Goal: Check status: Check status

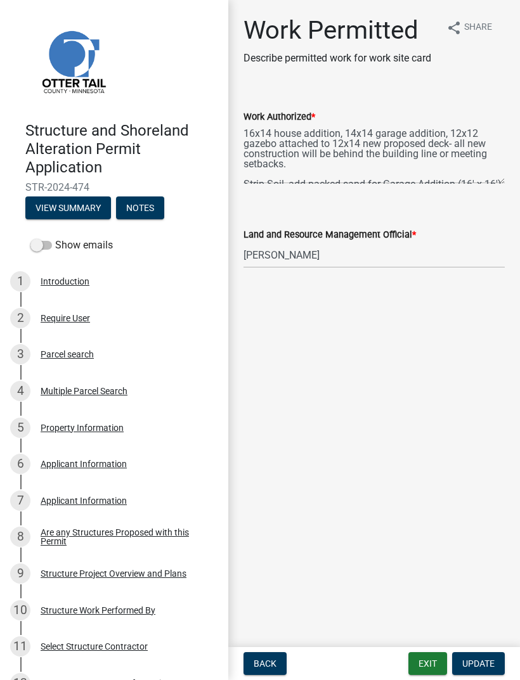
select select "190fd4c8-42ef-492b-a4a0-a0213555944c"
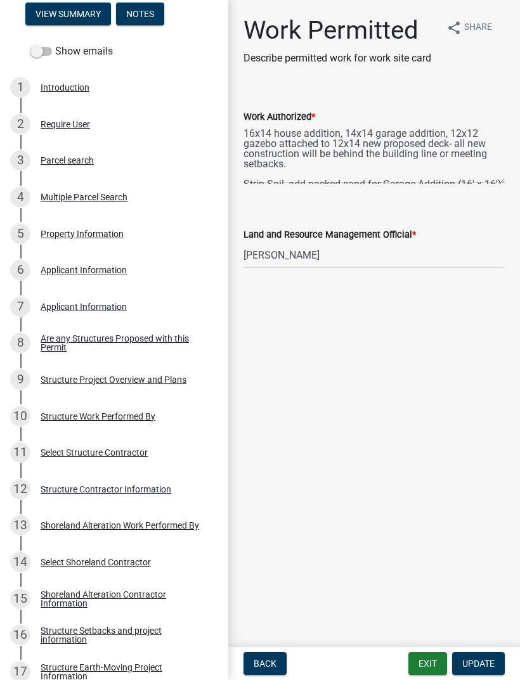
scroll to position [186, 0]
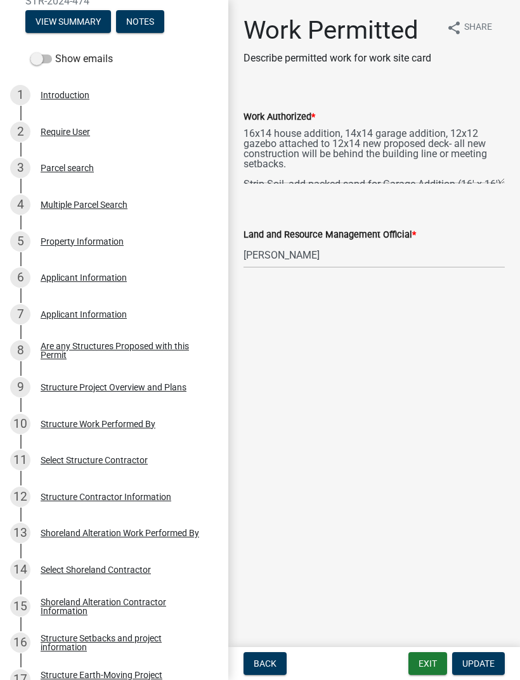
click at [61, 246] on div "5 Property Information" at bounding box center [109, 241] width 198 height 20
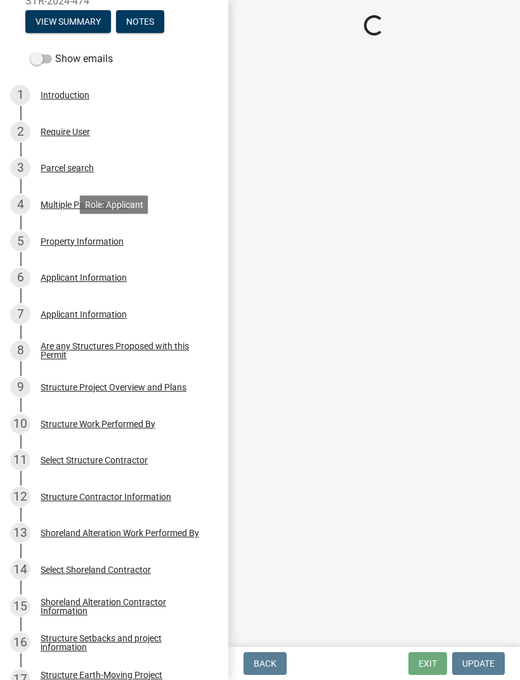
select select "1e0ddbda-1f2c-411b-be3e-0c09b9907c60"
select select "9f52d7c9-96dd-4370-b810-ce091165f7c2"
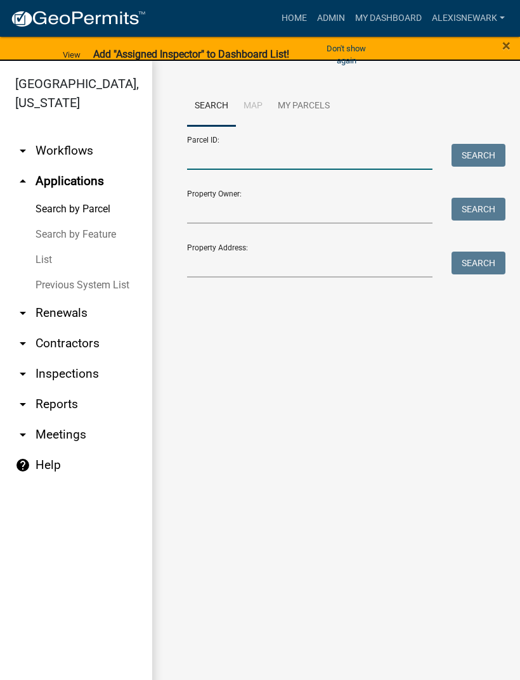
click at [261, 162] on input "Parcel ID:" at bounding box center [309, 157] width 245 height 26
click at [267, 151] on input "Parcel ID:" at bounding box center [309, 157] width 245 height 26
paste input "25000990595000"
type input "25000990595000"
click at [477, 150] on button "Search" at bounding box center [478, 155] width 54 height 23
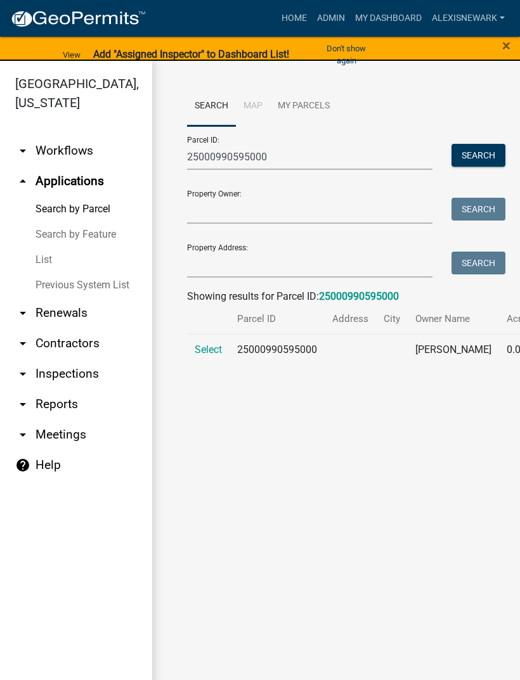
click at [229, 362] on td "Select" at bounding box center [208, 355] width 42 height 42
click at [209, 355] on span "Select" at bounding box center [208, 349] width 27 height 12
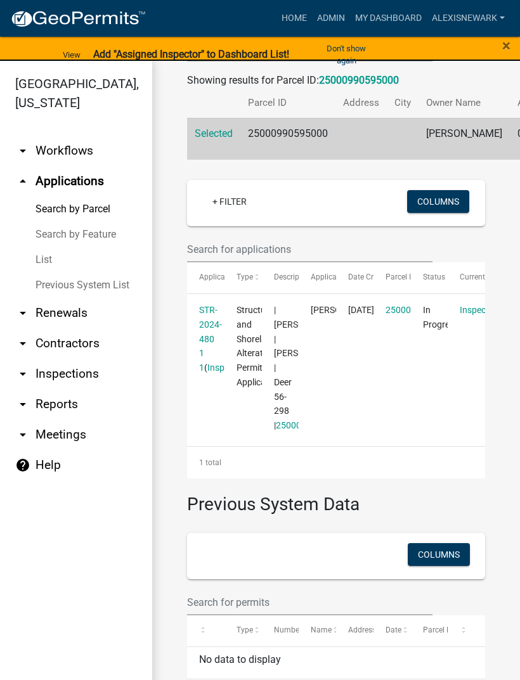
scroll to position [238, 0]
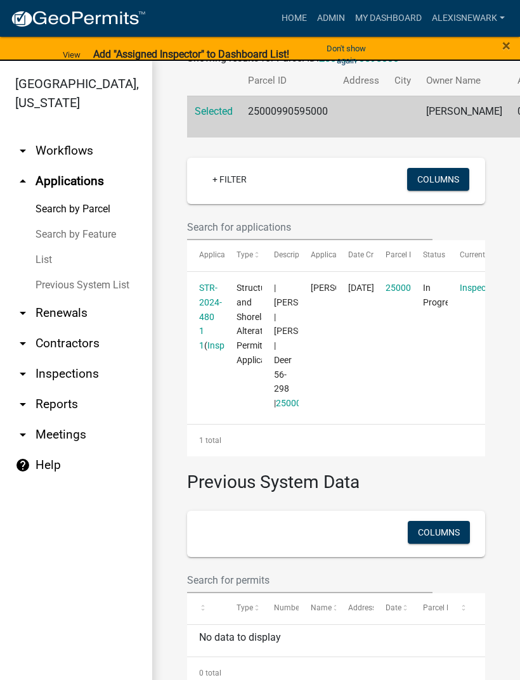
click at [205, 333] on link "STR-2024-480 1 1" at bounding box center [210, 317] width 23 height 68
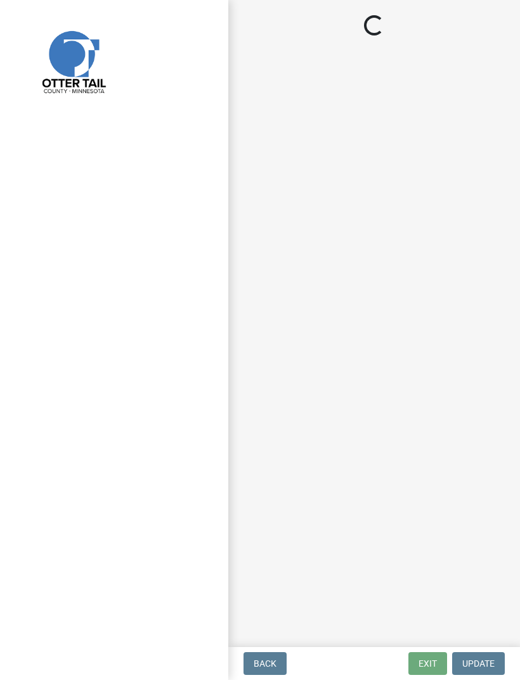
select select "710d5f49-2663-4e73-9718-d0c4e189f5ed"
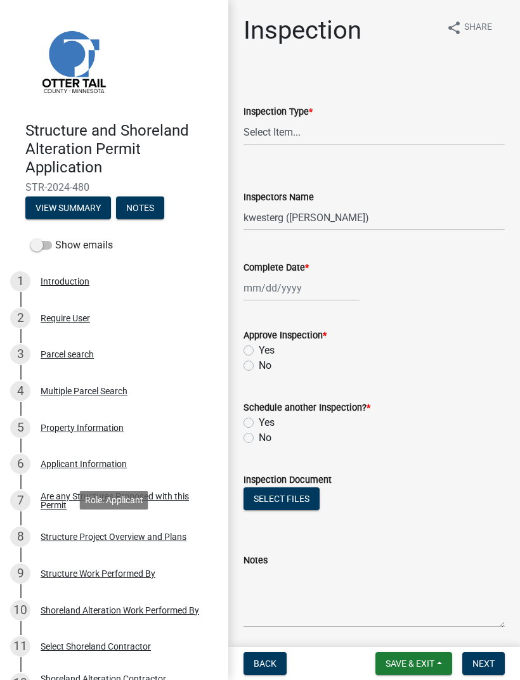
click at [169, 528] on div "8 Structure Project Overview and Plans" at bounding box center [109, 537] width 198 height 20
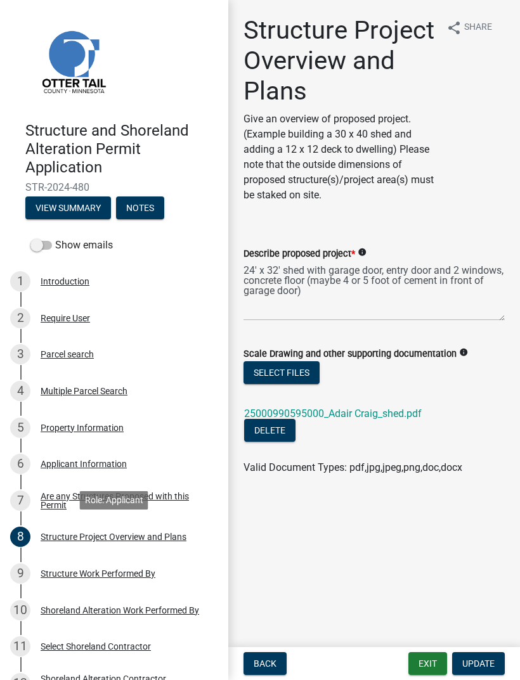
click at [405, 409] on link "25000990595000_Adair Craig_shed.pdf" at bounding box center [332, 413] width 177 height 12
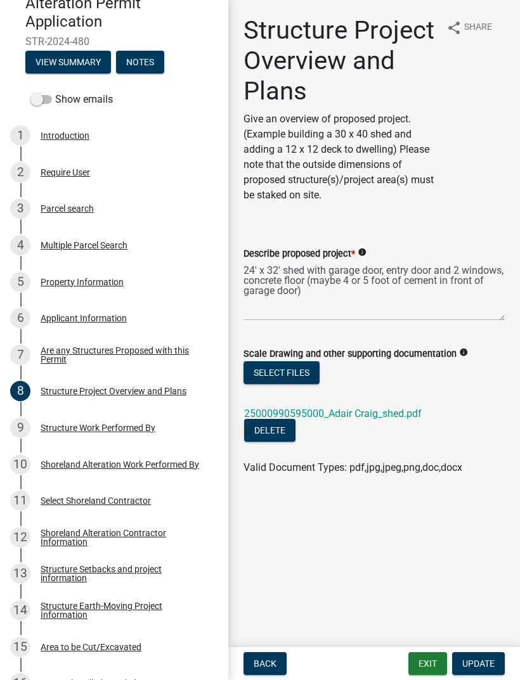
scroll to position [148, 0]
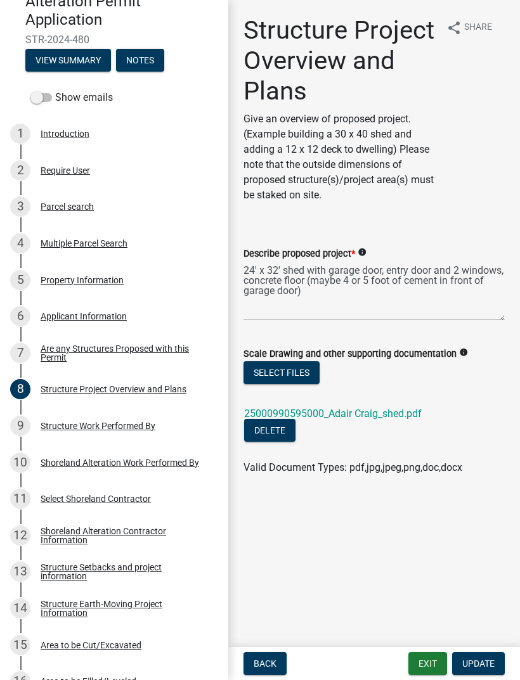
click at [144, 569] on div "Structure Setbacks and project information" at bounding box center [124, 572] width 167 height 18
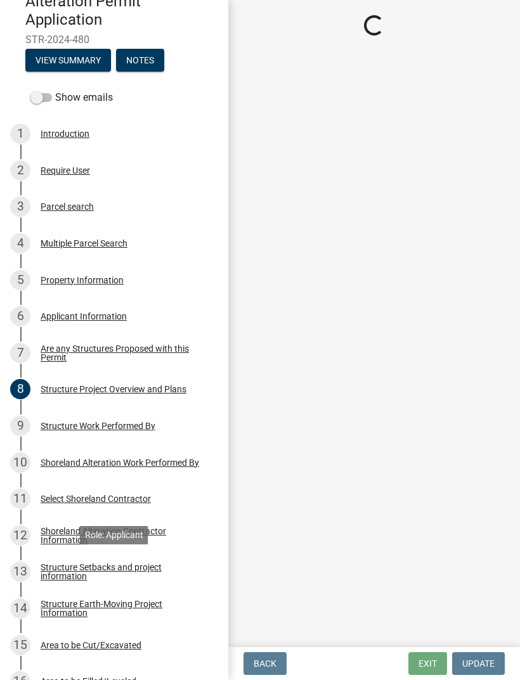
select select "25a02ecf-16f8-4dec-ac47-822d39ad9576"
select select "c185e313-3403-4239-bd61-bb563c58a77a"
select select "e560a688-e561-477d-b756-2b3ad714d8bd"
select select "bb8806a8-36bb-4f40-a458-41a17cad55ac"
select select "e80e3e2c-e9d0-4b64-95b5-c0b12854bba2"
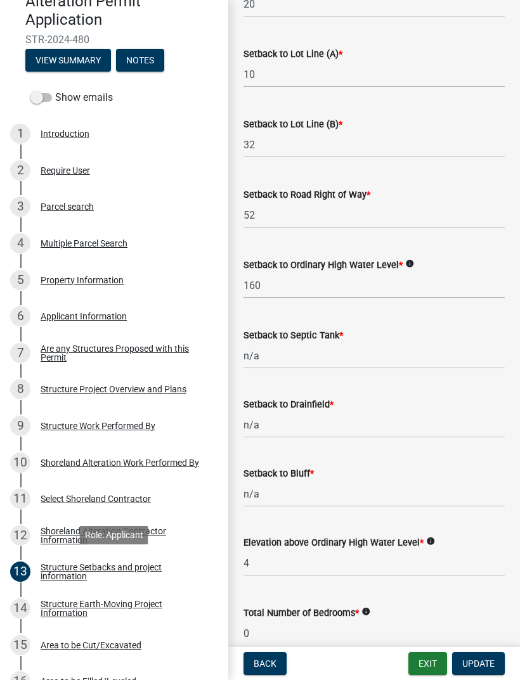
scroll to position [804, 0]
click at [129, 1] on h4 "Structure and Shoreland Alteration Permit Application" at bounding box center [121, 1] width 193 height 54
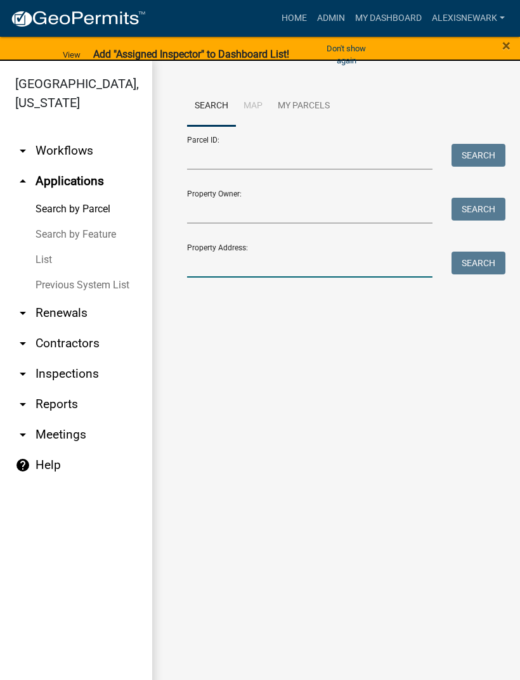
click at [256, 273] on input "Property Address:" at bounding box center [309, 265] width 245 height 26
type input "27732"
click at [452, 274] on button "Search" at bounding box center [478, 263] width 54 height 23
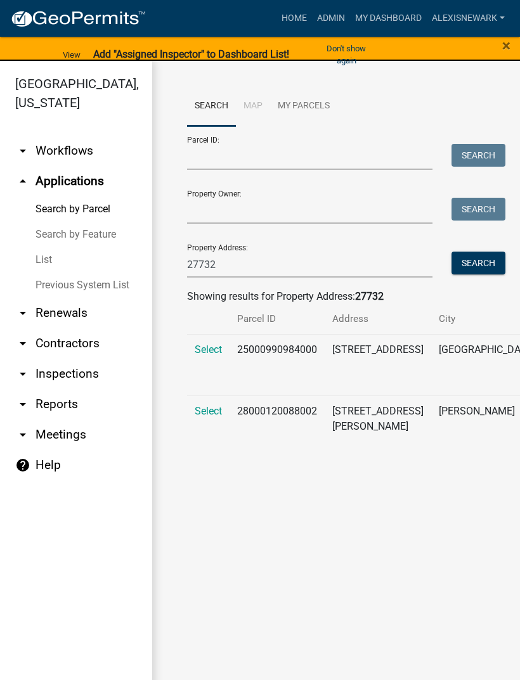
click at [205, 355] on span "Select" at bounding box center [208, 349] width 27 height 12
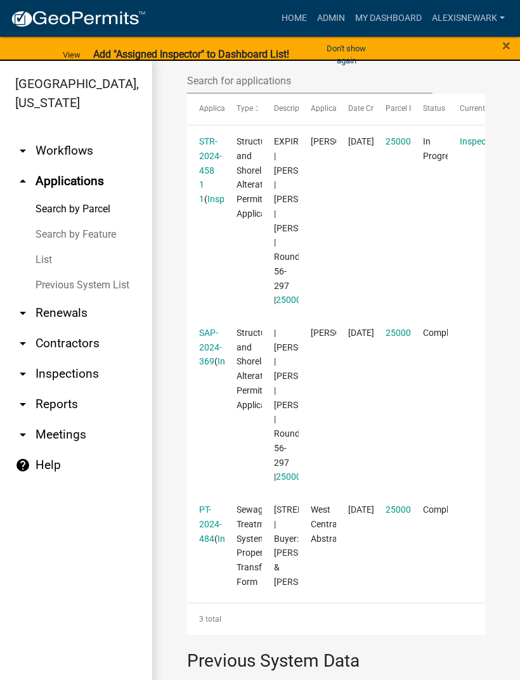
scroll to position [405, 0]
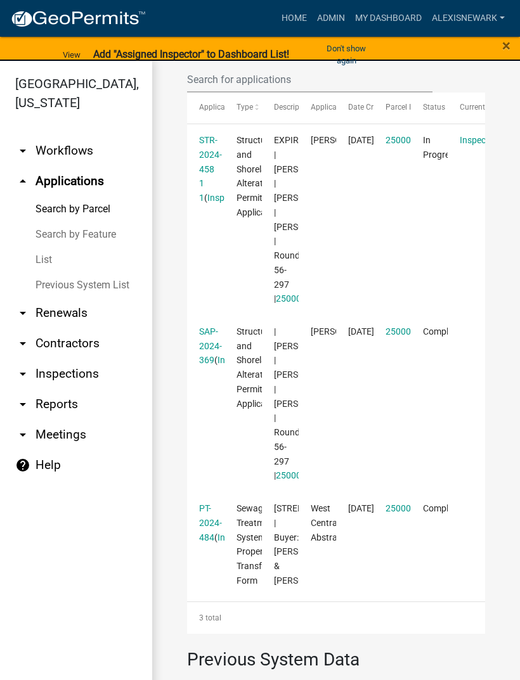
click at [208, 181] on link "STR-2024-458 1 1" at bounding box center [210, 169] width 23 height 68
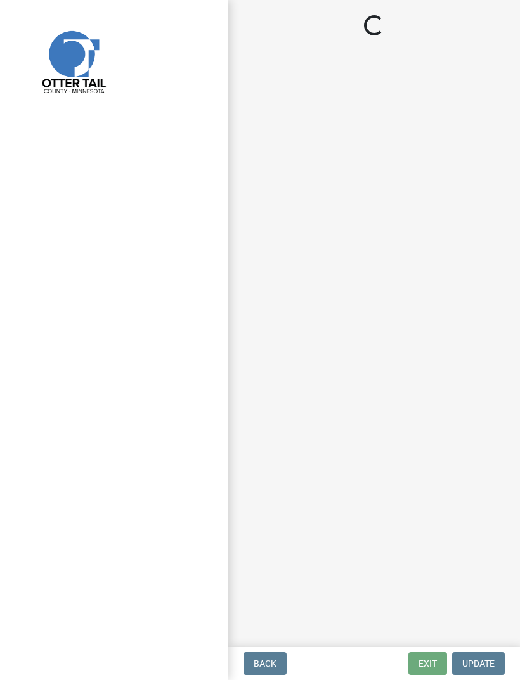
select select "710d5f49-2663-4e73-9718-d0c4e189f5ed"
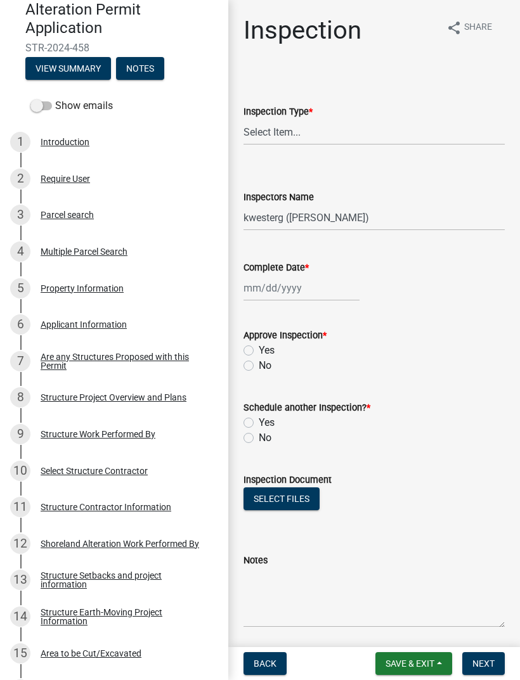
scroll to position [143, 0]
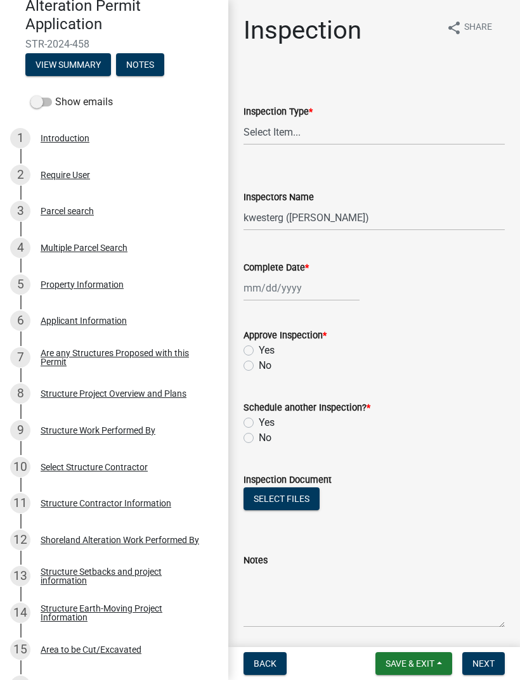
click at [175, 389] on div "Structure Project Overview and Plans" at bounding box center [114, 393] width 146 height 9
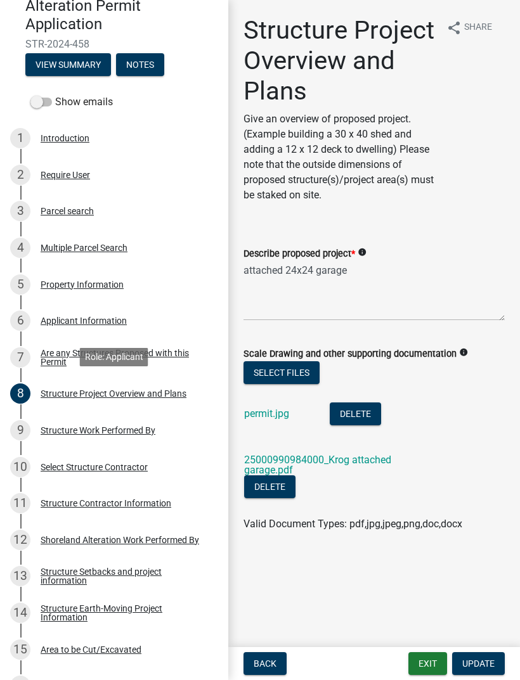
click at [376, 464] on link "25000990984000_Krog attached garage.pdf" at bounding box center [317, 465] width 147 height 22
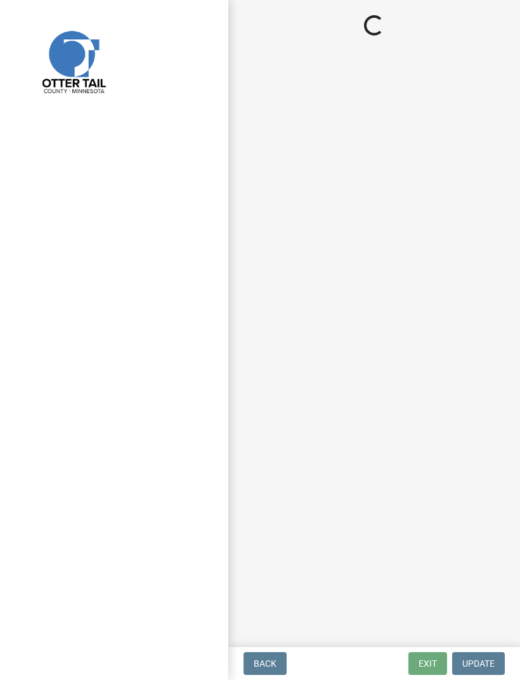
click at [87, 203] on div at bounding box center [114, 340] width 228 height 680
click at [101, 252] on div at bounding box center [114, 340] width 228 height 680
click at [110, 252] on div at bounding box center [114, 340] width 228 height 680
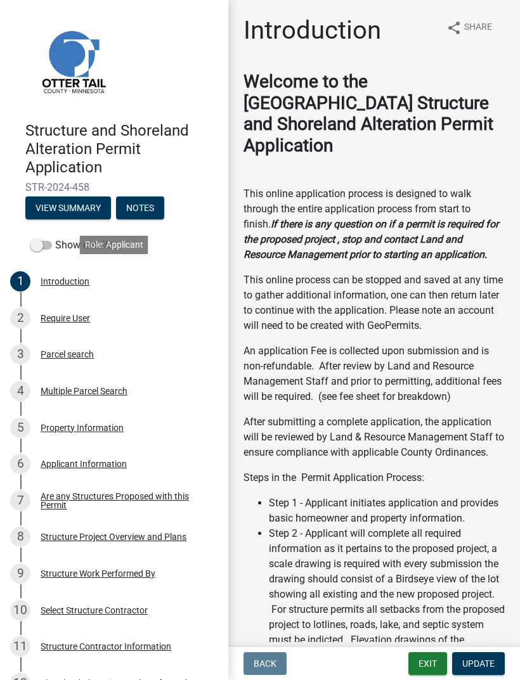
click at [97, 424] on div "Property Information" at bounding box center [82, 427] width 83 height 9
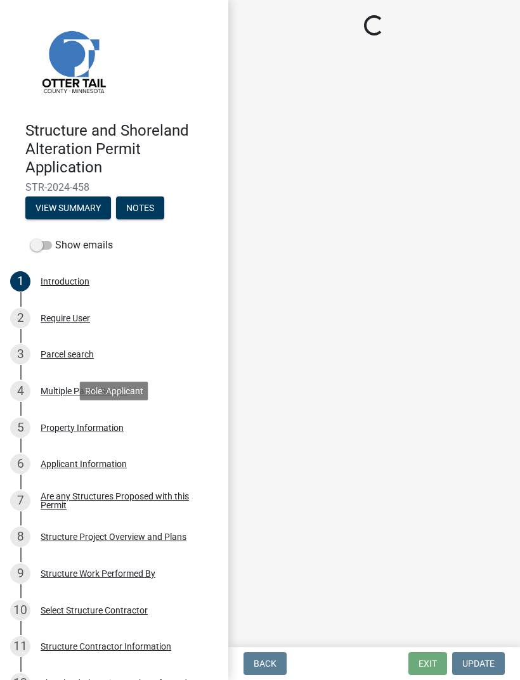
select select "79f755dc-895f-4795-94b4-8a778e32f060"
select select "bc365043-463f-4dd2-a146-228392936da3"
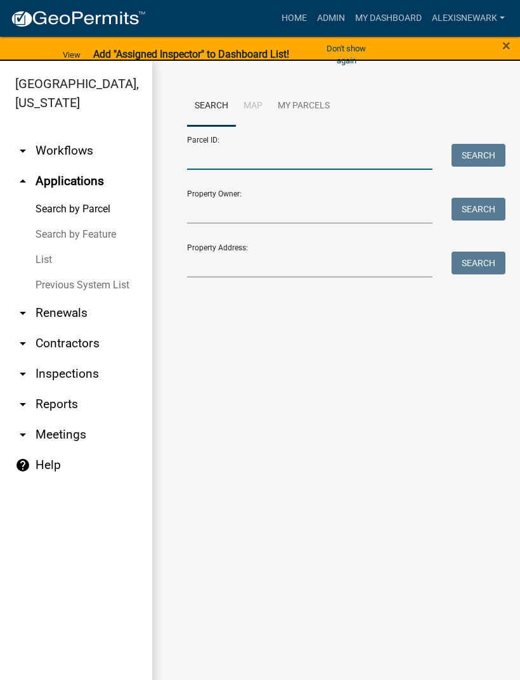
click at [272, 153] on input "Parcel ID:" at bounding box center [309, 157] width 245 height 26
click at [266, 158] on input "Parcel ID:" at bounding box center [309, 157] width 245 height 26
paste input "25000020012004"
click at [480, 160] on button "Search" at bounding box center [478, 155] width 54 height 23
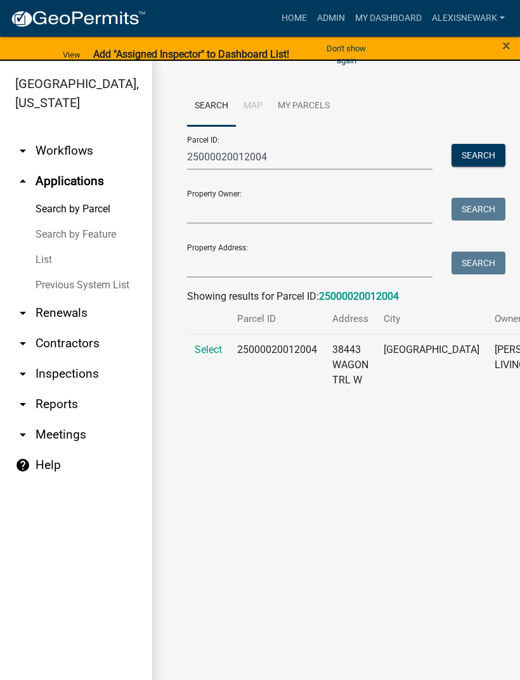
click at [210, 355] on span "Select" at bounding box center [208, 349] width 27 height 12
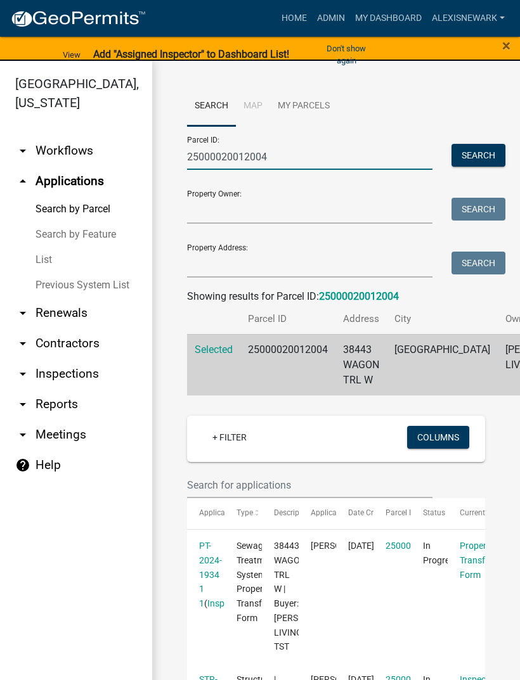
click at [289, 150] on input "25000020012004" at bounding box center [309, 157] width 245 height 26
click at [243, 154] on input "25000020012004" at bounding box center [309, 157] width 245 height 26
click at [245, 154] on input "25000020012004" at bounding box center [309, 157] width 245 height 26
paste input "990347000"
type input "25000990347000"
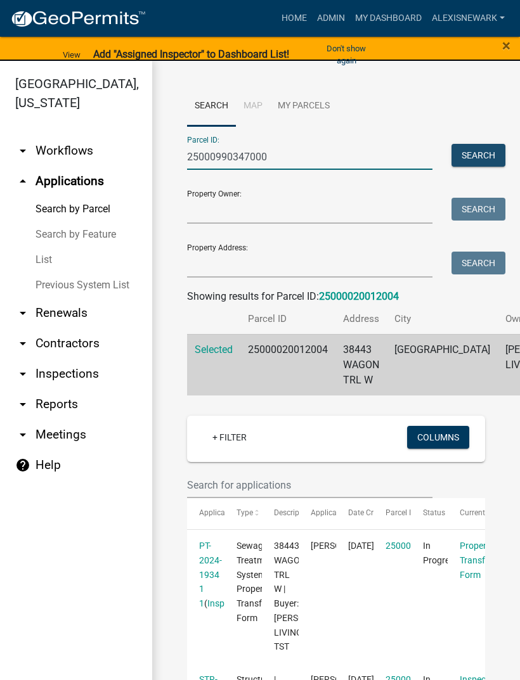
click at [475, 158] on button "Search" at bounding box center [478, 155] width 54 height 23
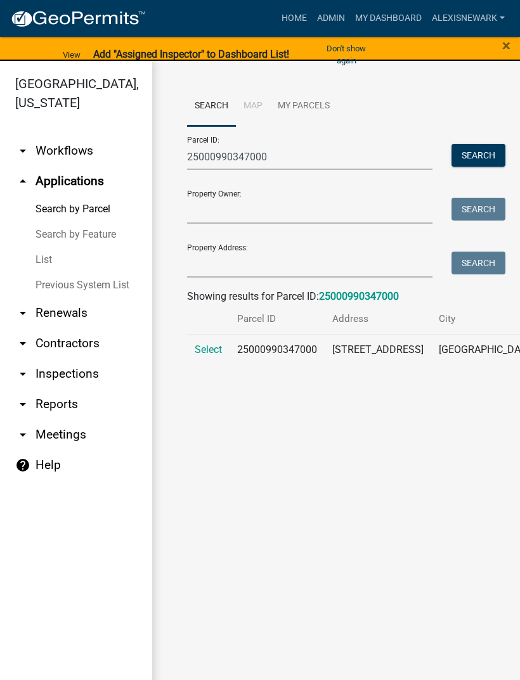
click at [210, 355] on span "Select" at bounding box center [208, 349] width 27 height 12
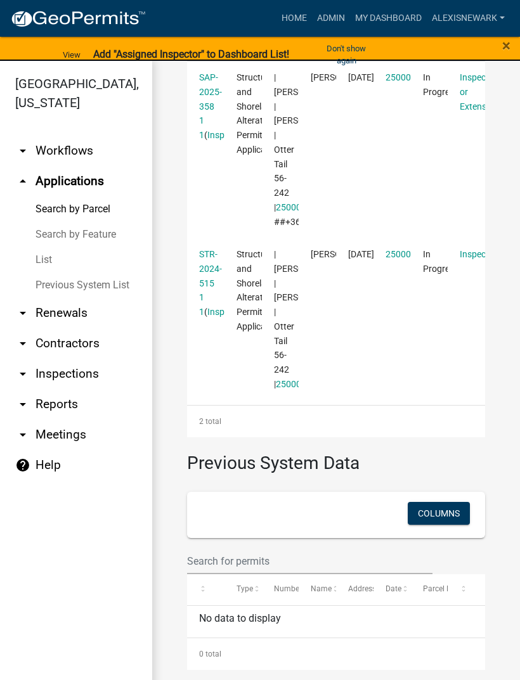
scroll to position [486, 0]
click at [208, 310] on link "STR-2024-515 1 1" at bounding box center [210, 283] width 23 height 68
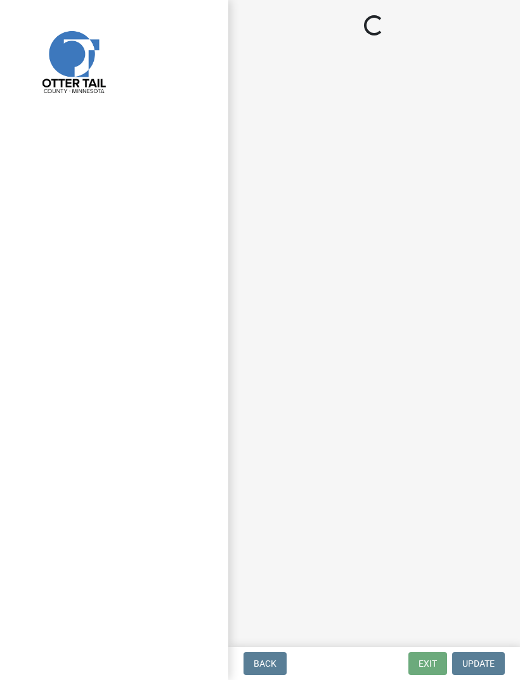
select select "710d5f49-2663-4e73-9718-d0c4e189f5ed"
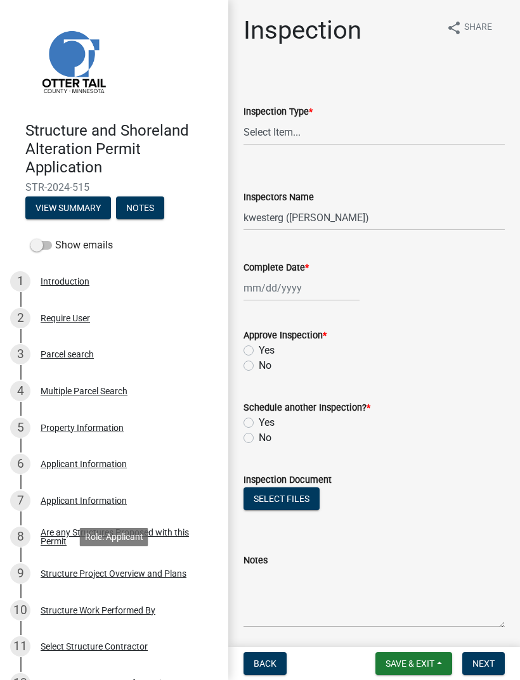
click at [173, 577] on div "Structure Project Overview and Plans" at bounding box center [114, 573] width 146 height 9
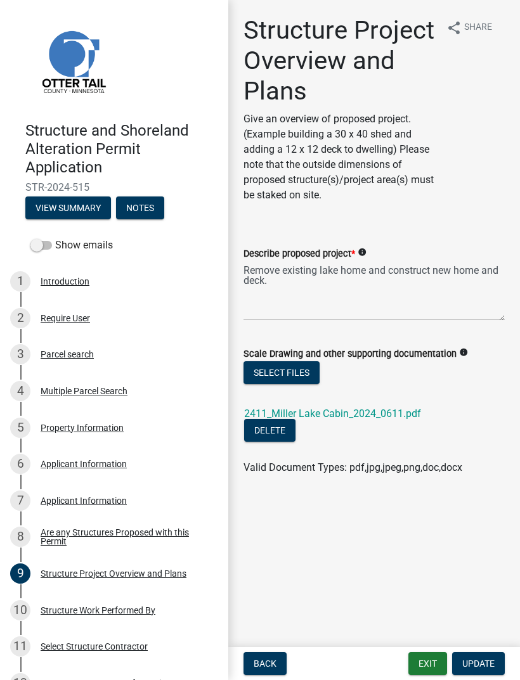
click at [410, 416] on link "2411_Miller Lake Cabin_2024_0611.pdf" at bounding box center [332, 413] width 177 height 12
